Goal: Transaction & Acquisition: Purchase product/service

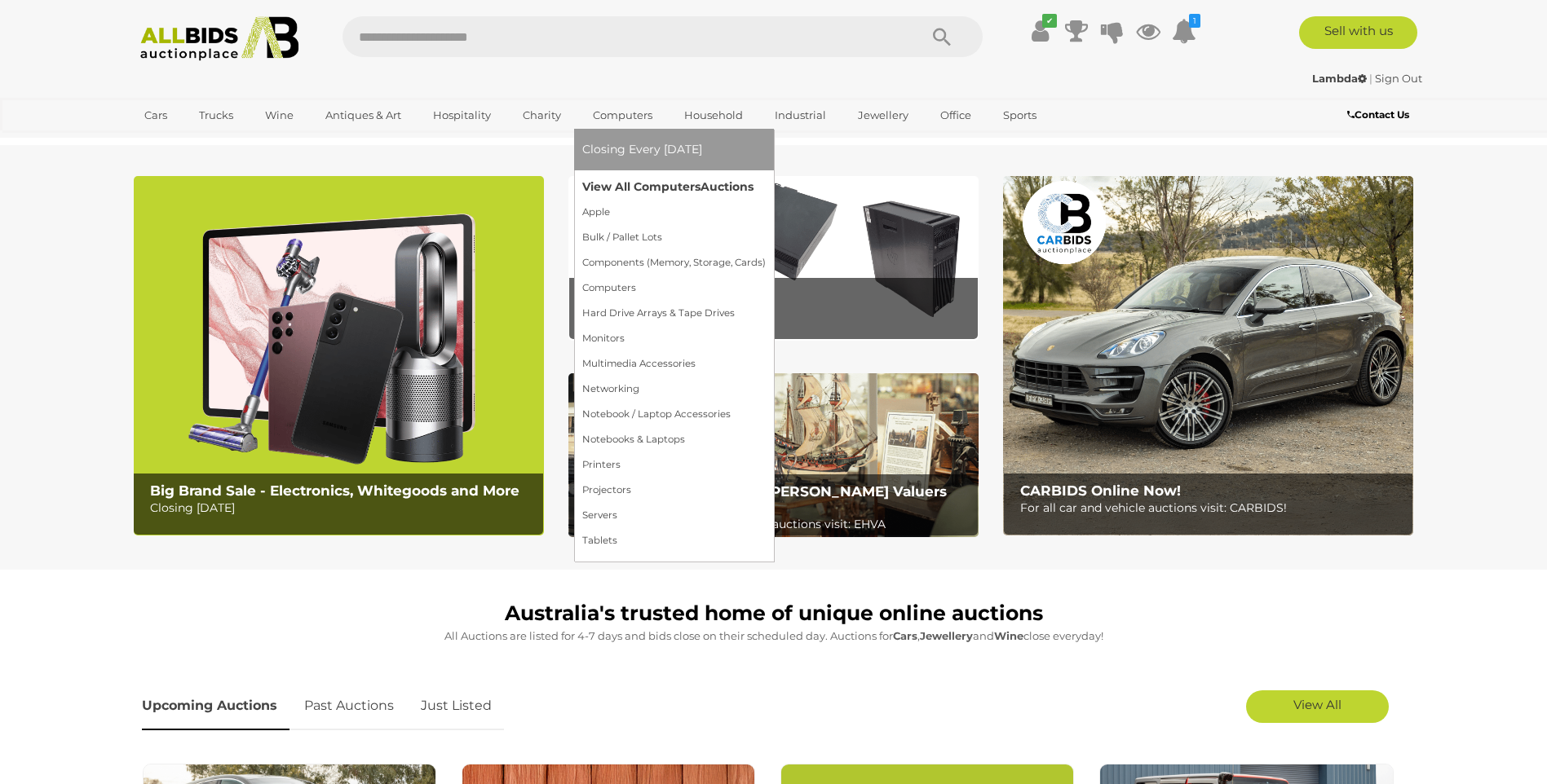
click at [616, 186] on link "View All Computers Auctions" at bounding box center [674, 186] width 184 height 25
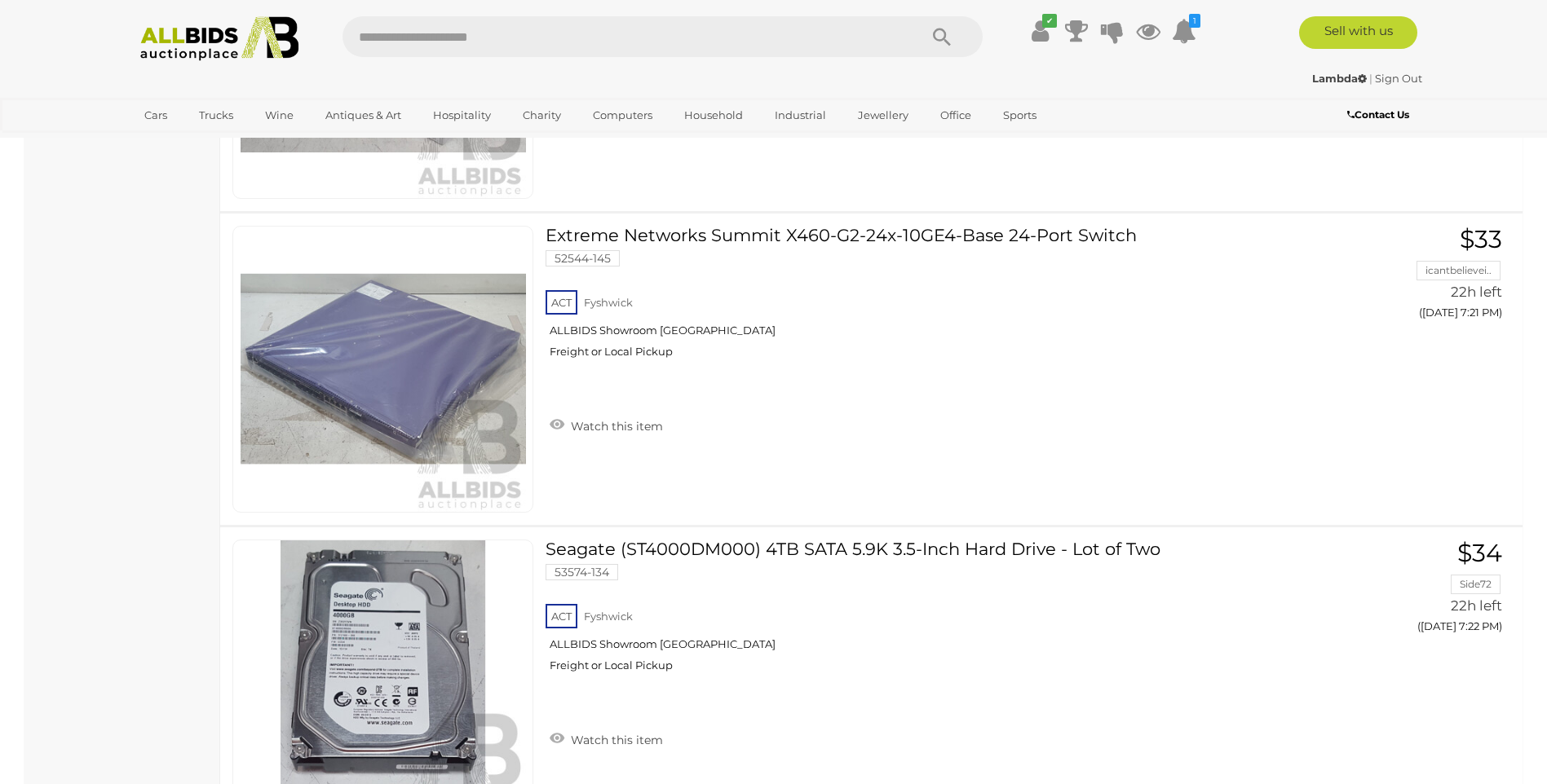
scroll to position [14264, 0]
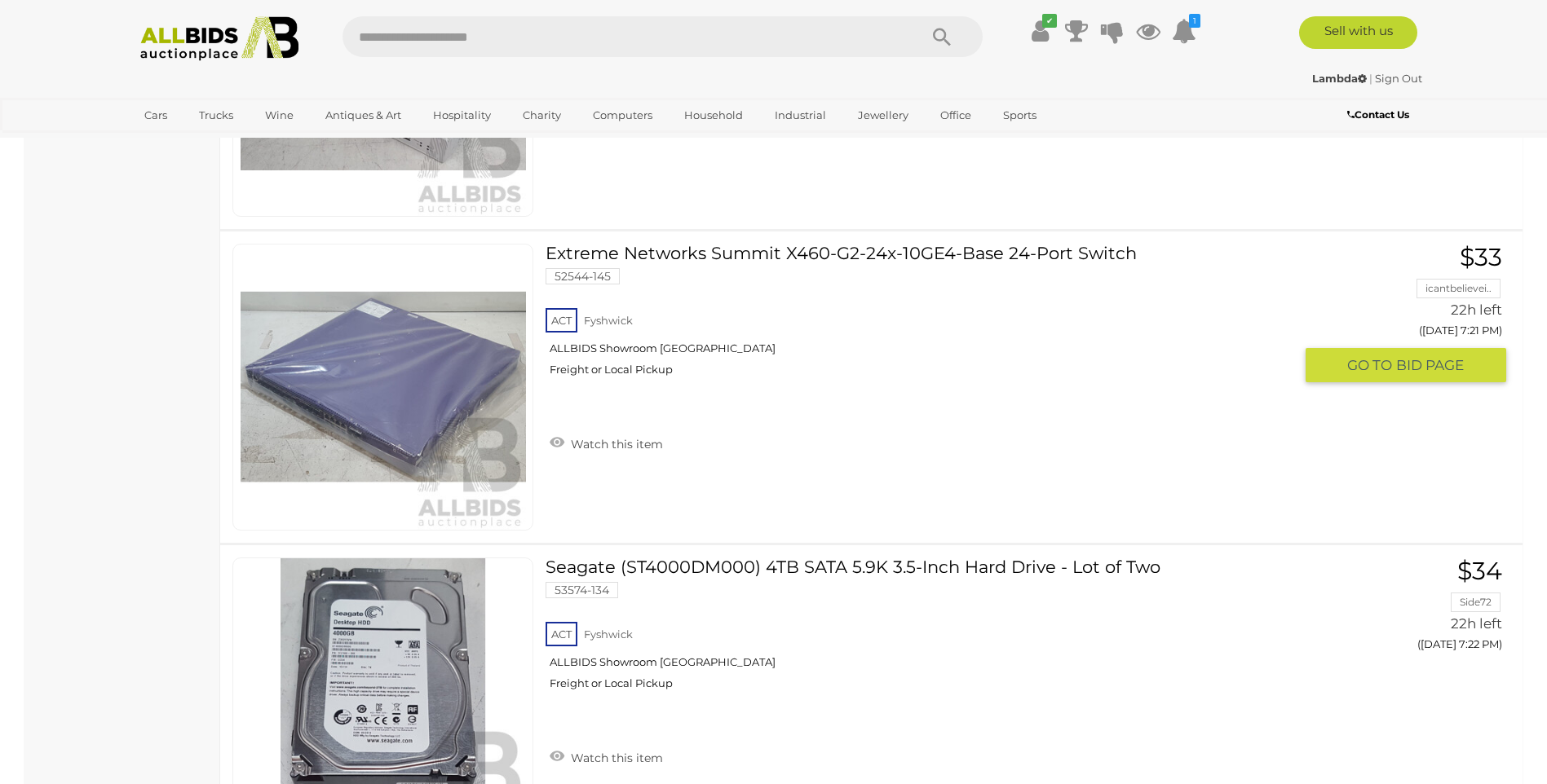
click at [431, 355] on link at bounding box center [383, 387] width 301 height 287
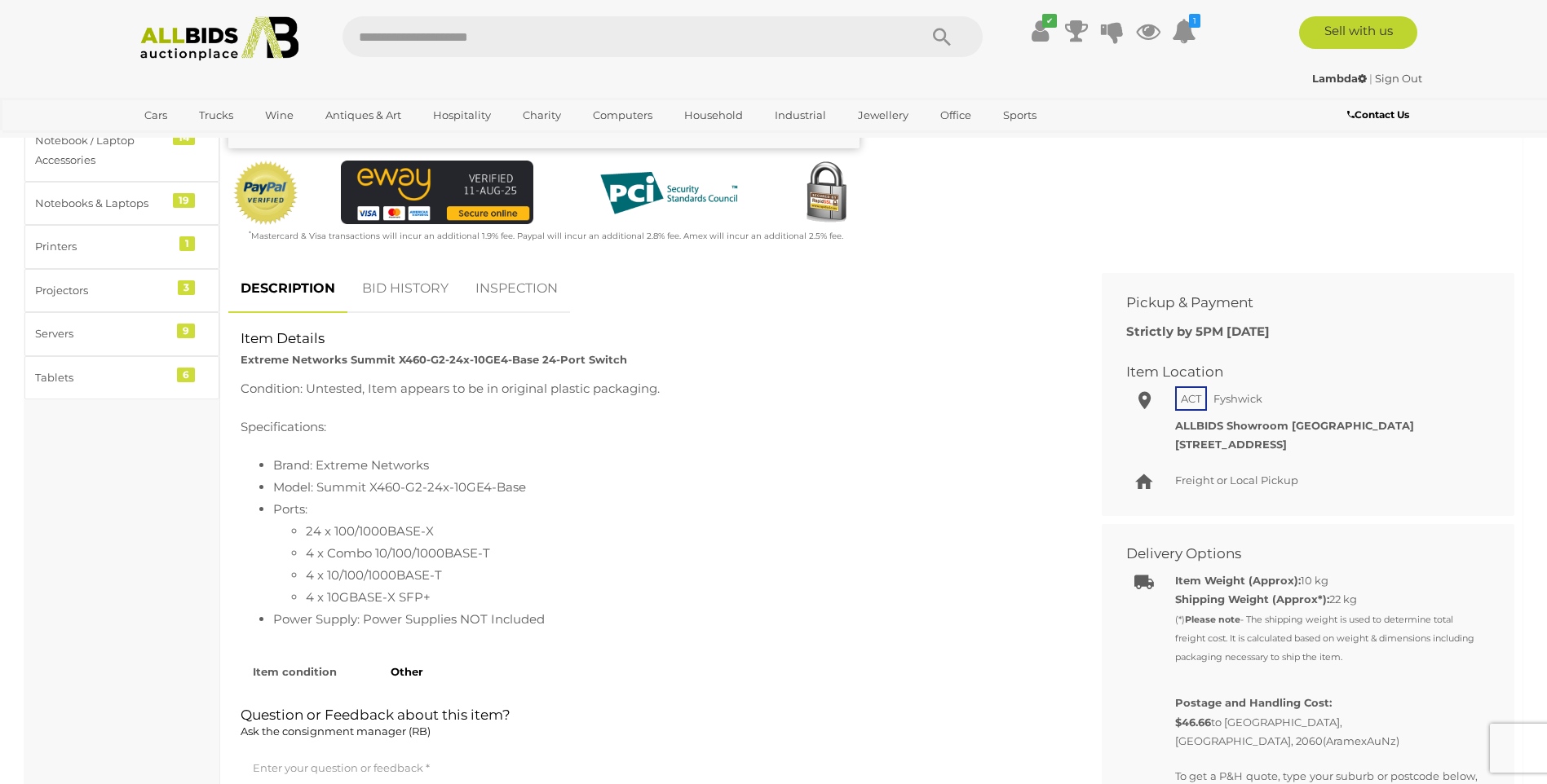
scroll to position [489, 0]
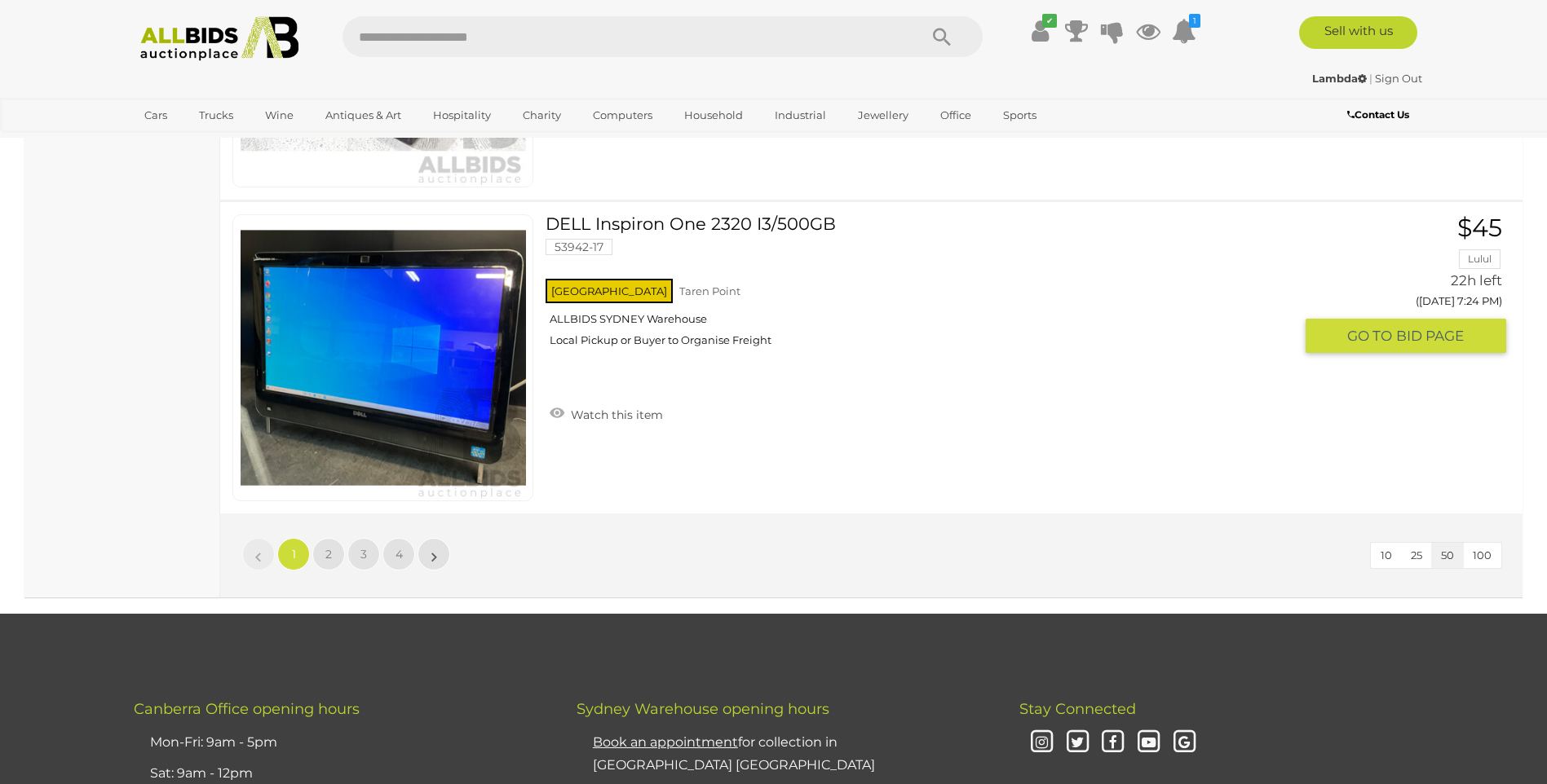
scroll to position [15552, 0]
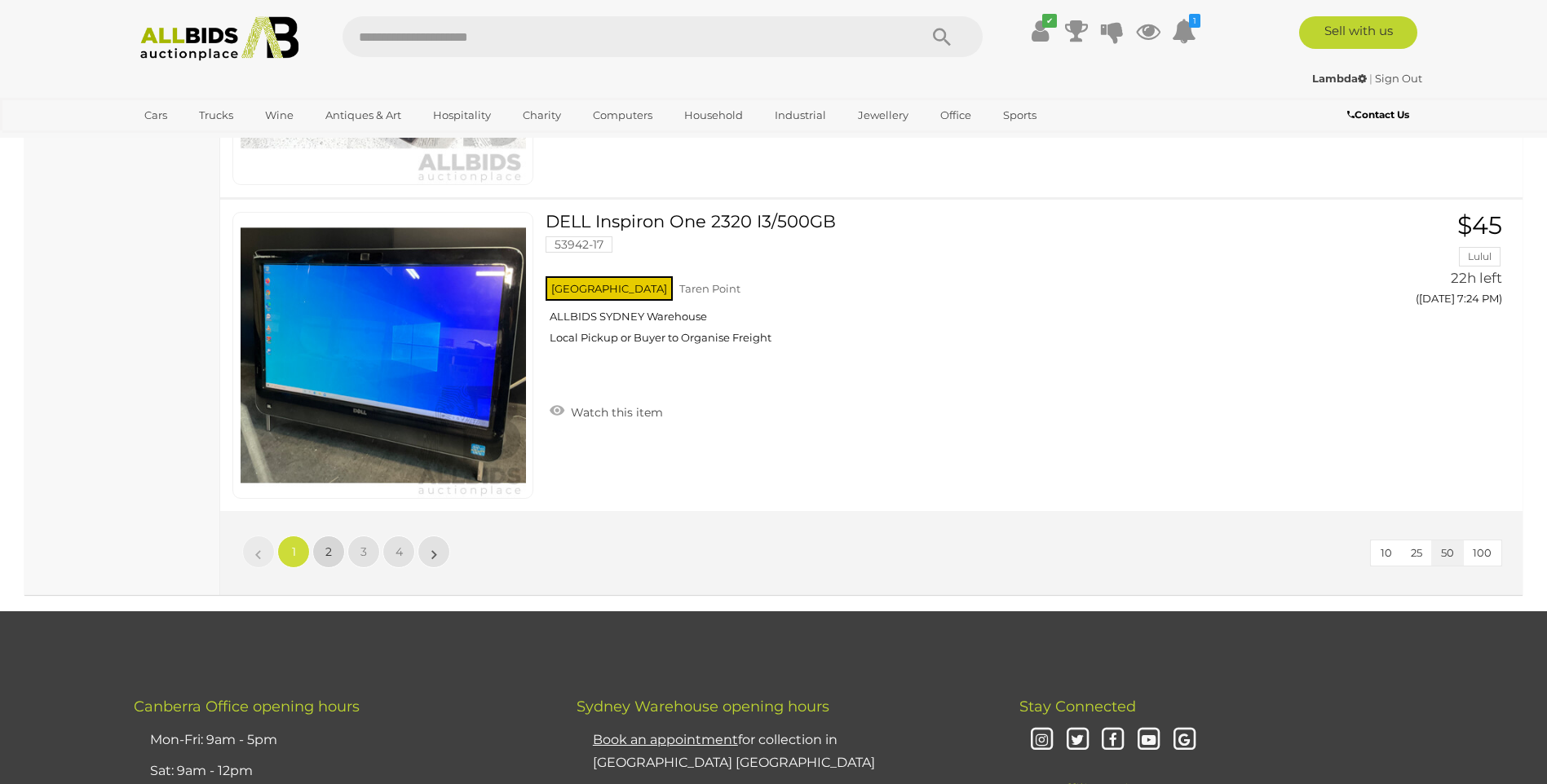
click at [329, 553] on span "2" at bounding box center [328, 552] width 6 height 15
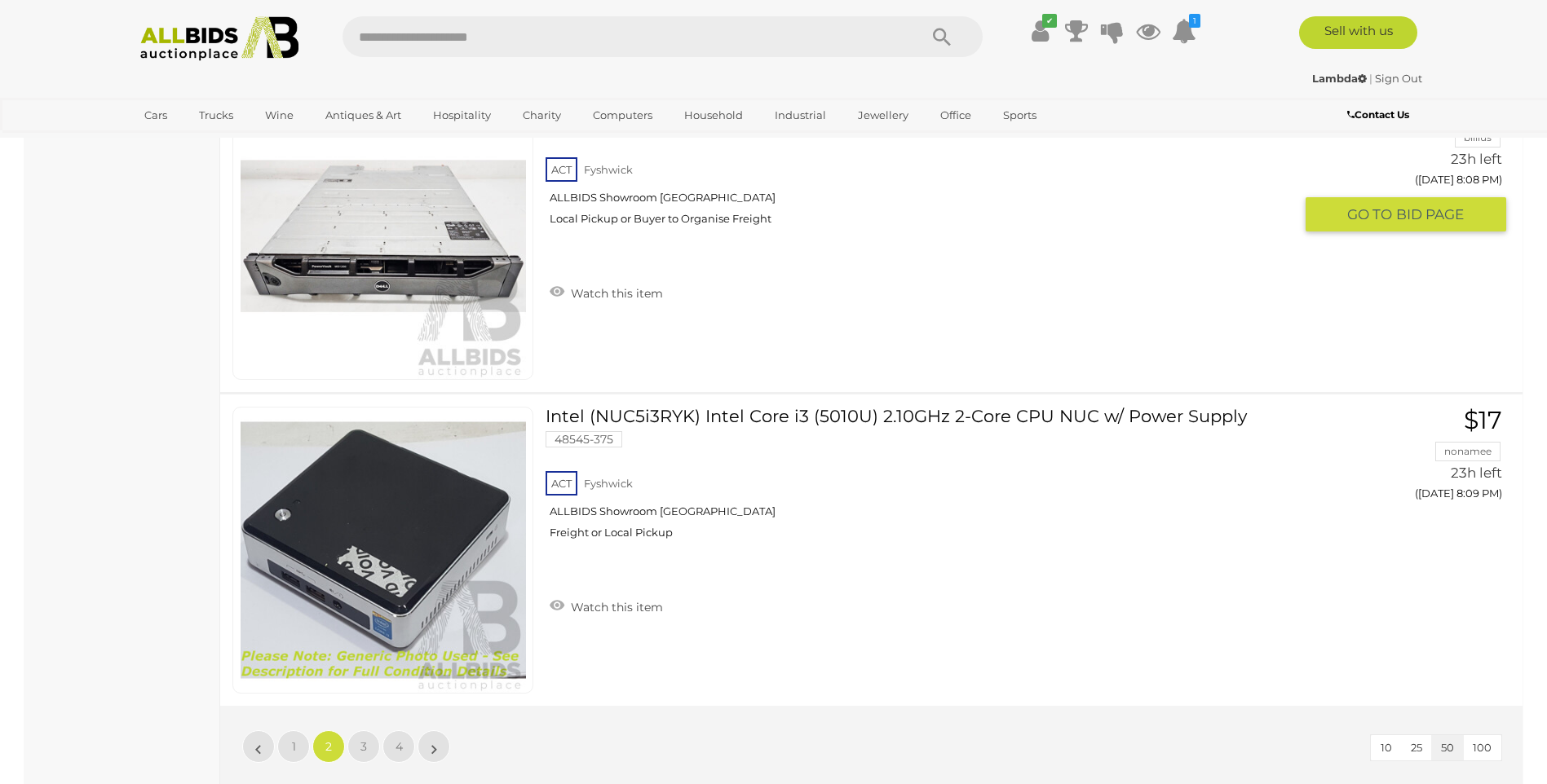
scroll to position [15505, 0]
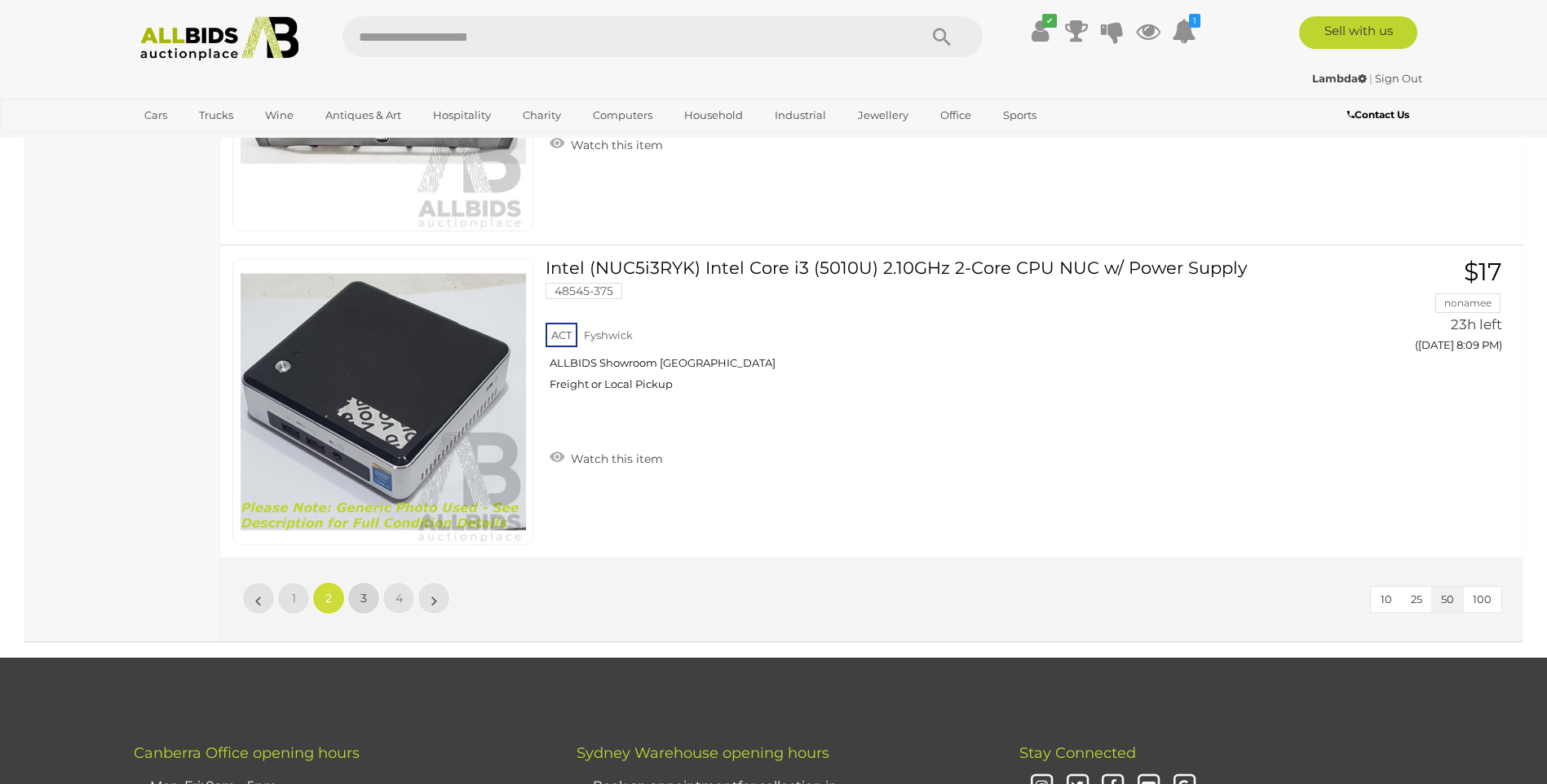
click at [367, 596] on link "3" at bounding box center [363, 598] width 32 height 32
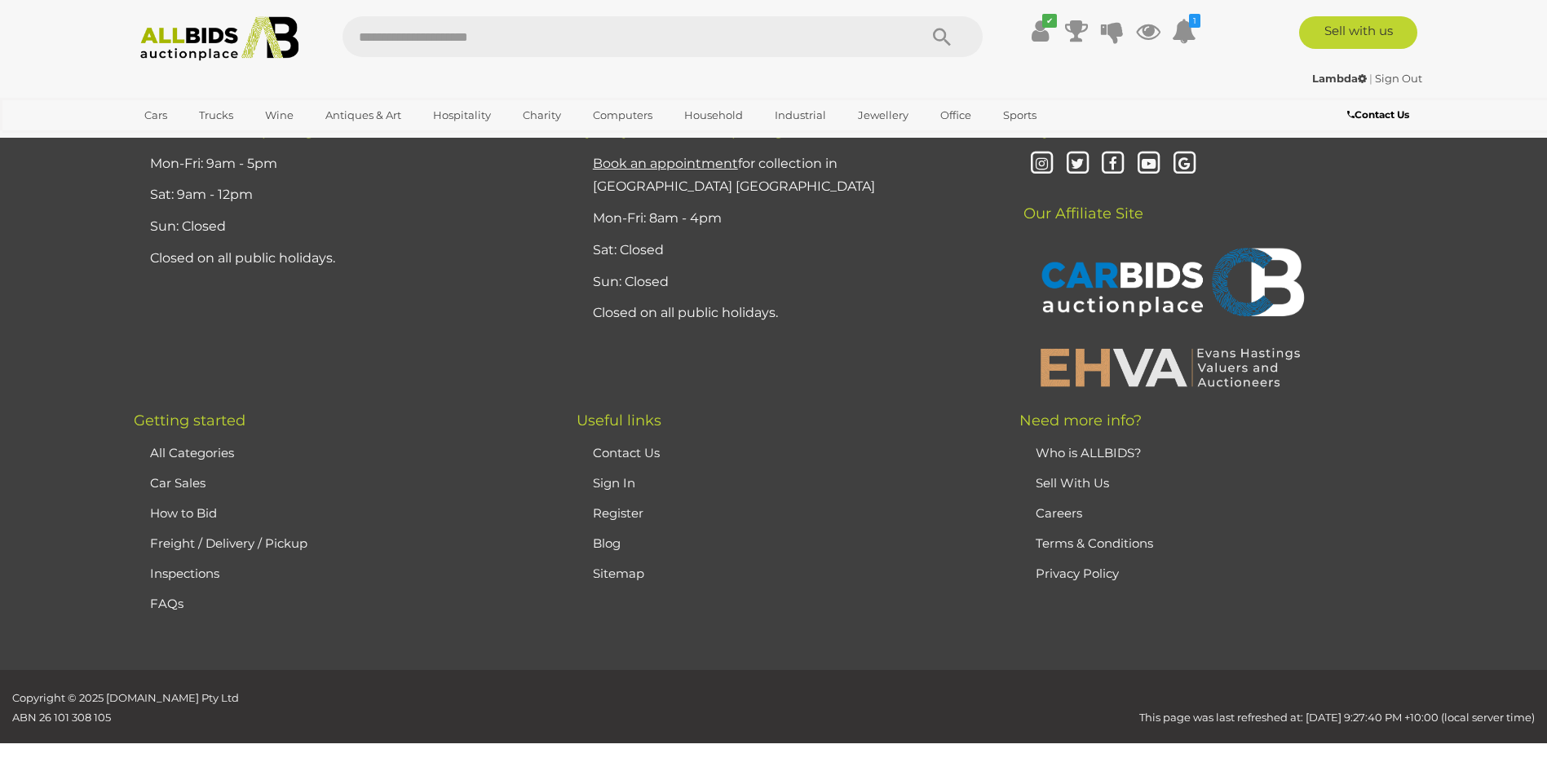
scroll to position [209, 0]
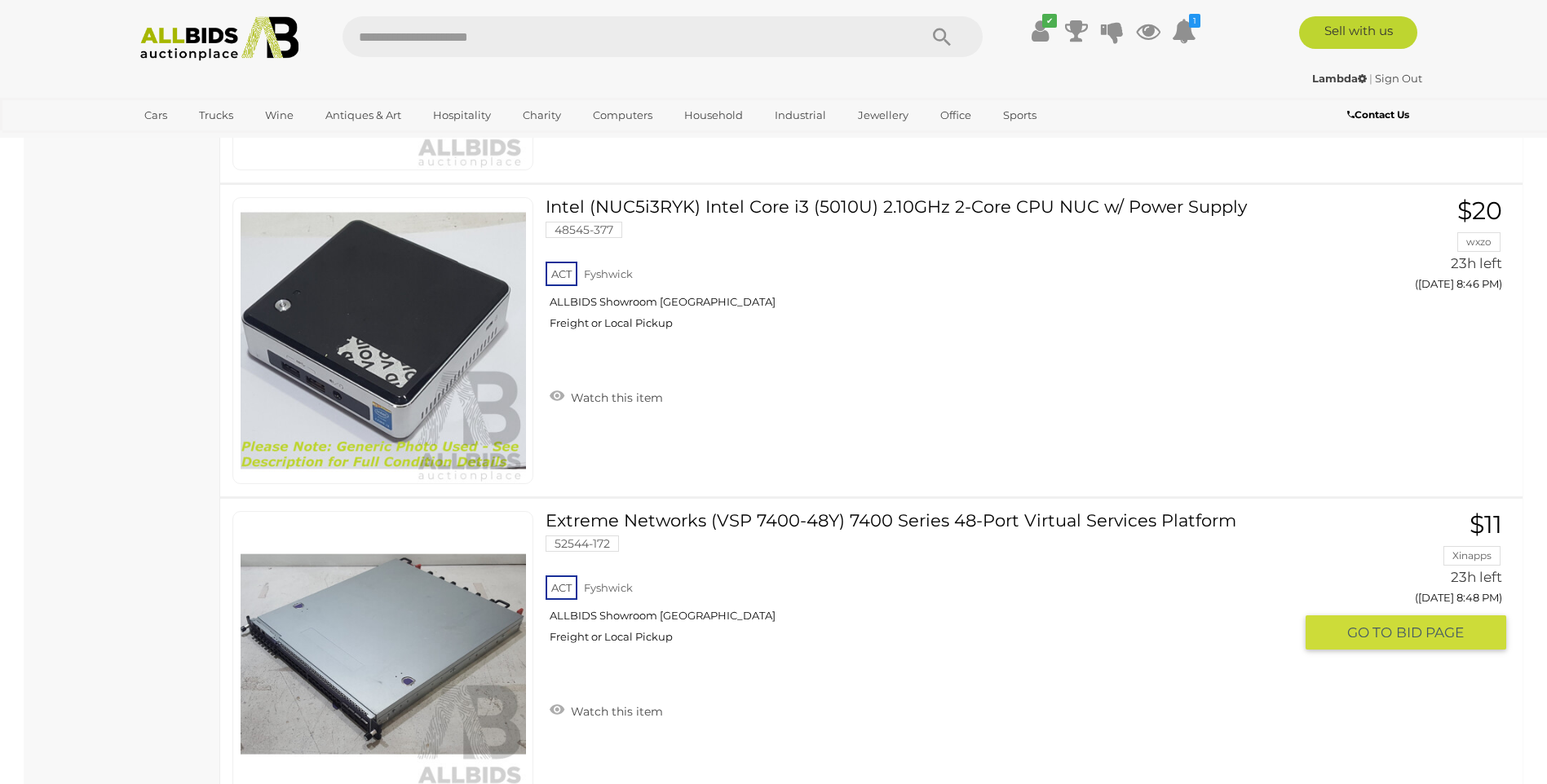
scroll to position [10479, 0]
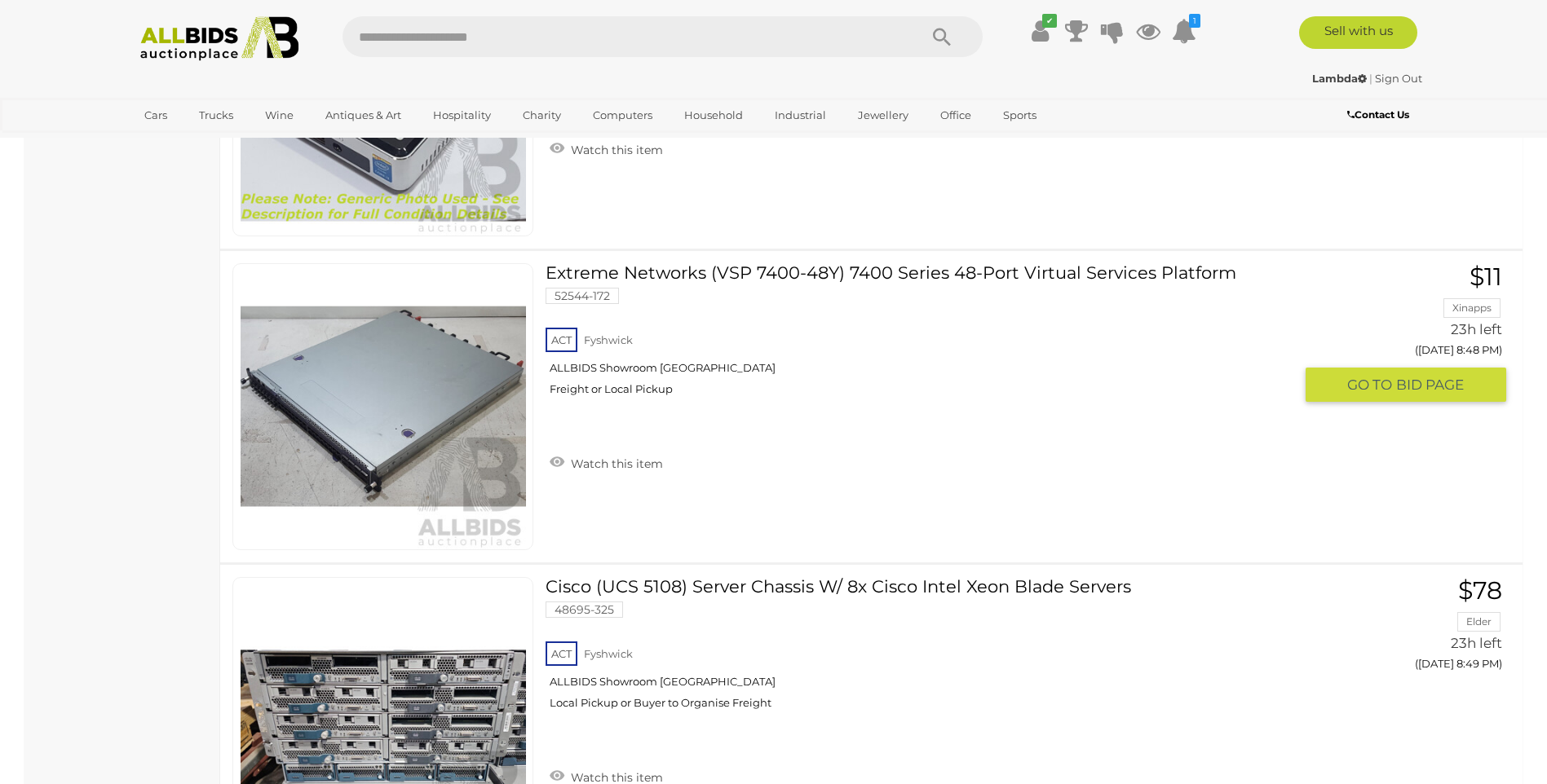
click at [380, 454] on img at bounding box center [383, 407] width 286 height 285
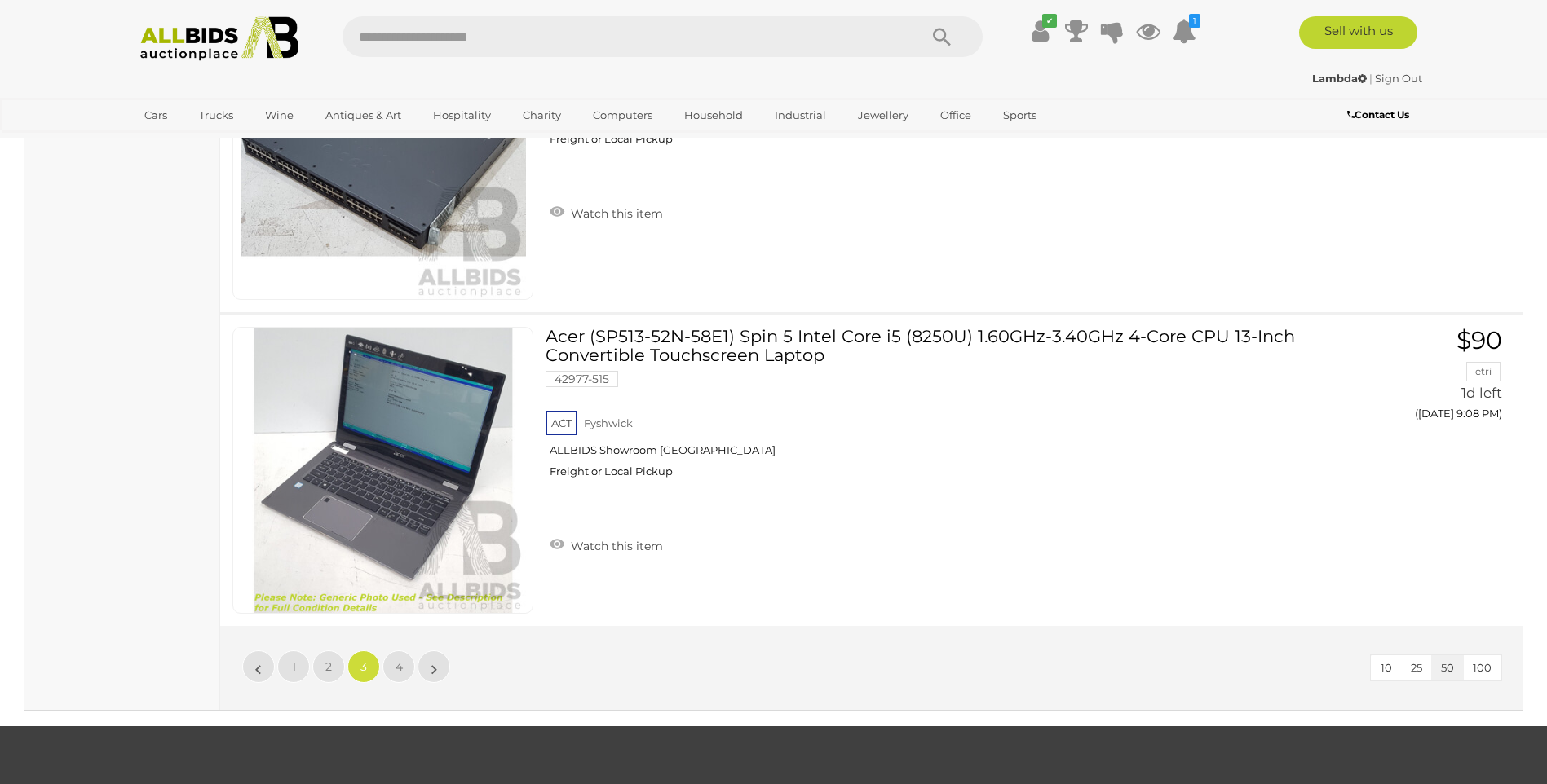
scroll to position [15454, 0]
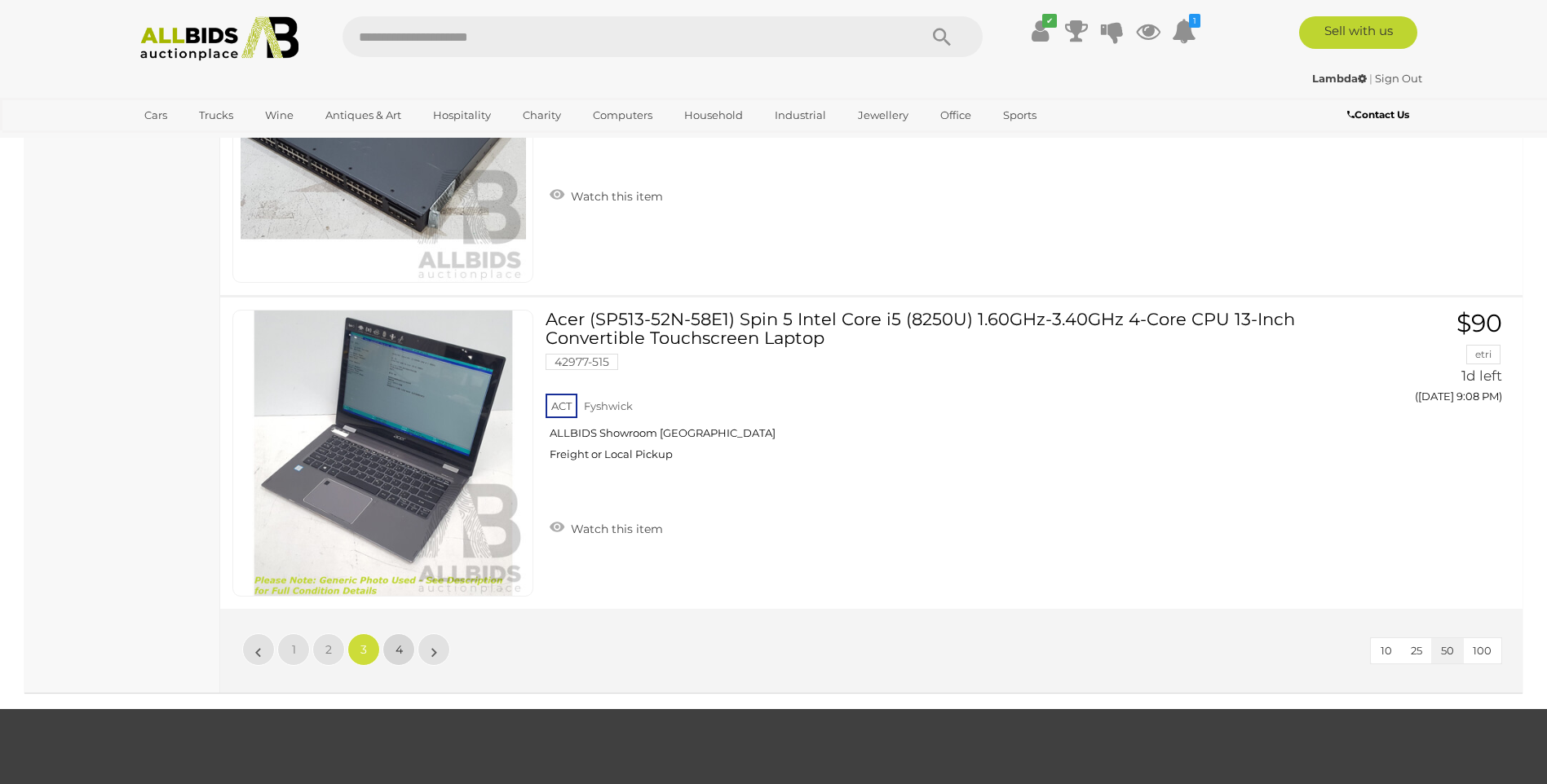
click at [406, 655] on link "4" at bounding box center [398, 649] width 32 height 32
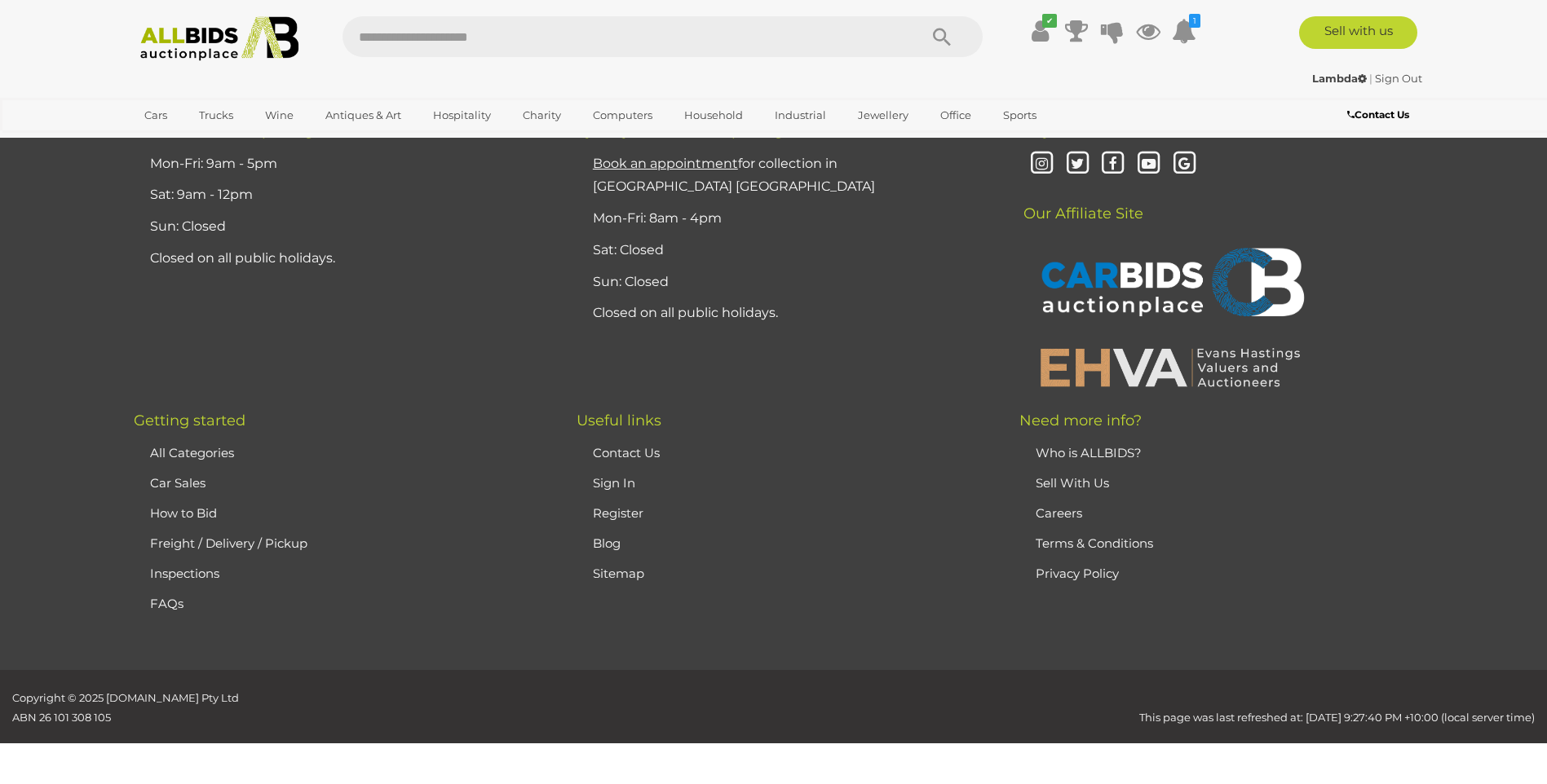
scroll to position [209, 0]
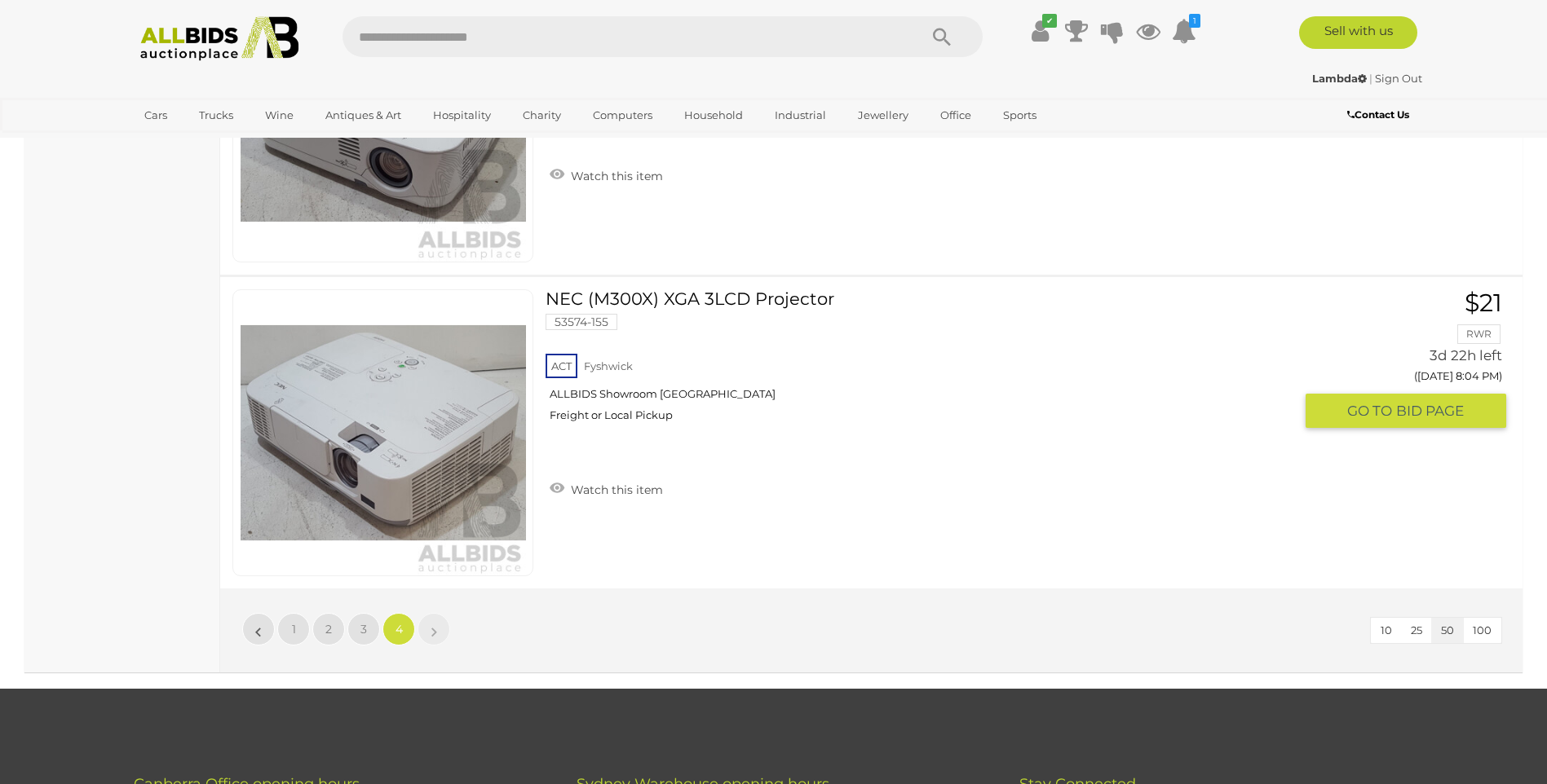
scroll to position [3143, 0]
